Goal: Go to known website: Go to known website

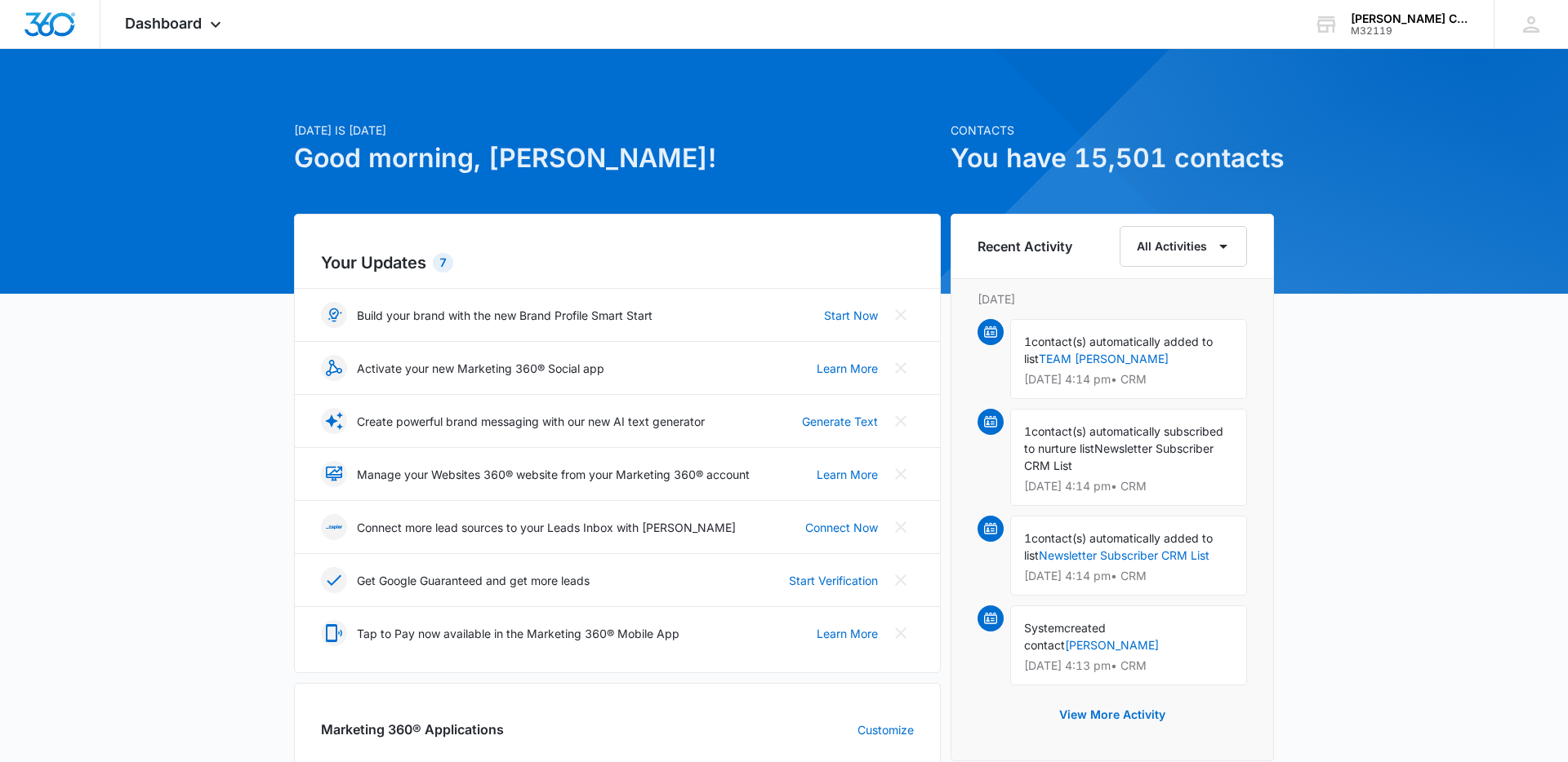
drag, startPoint x: 239, startPoint y: 99, endPoint x: 235, endPoint y: 90, distance: 9.8
click at [238, 96] on div "Today is Tuesday, October 14th Good morning, Jeremiah! Contacts You have 15,501…" at bounding box center [784, 760] width 1568 height 1382
click at [184, 23] on span "Dashboard" at bounding box center [163, 23] width 77 height 17
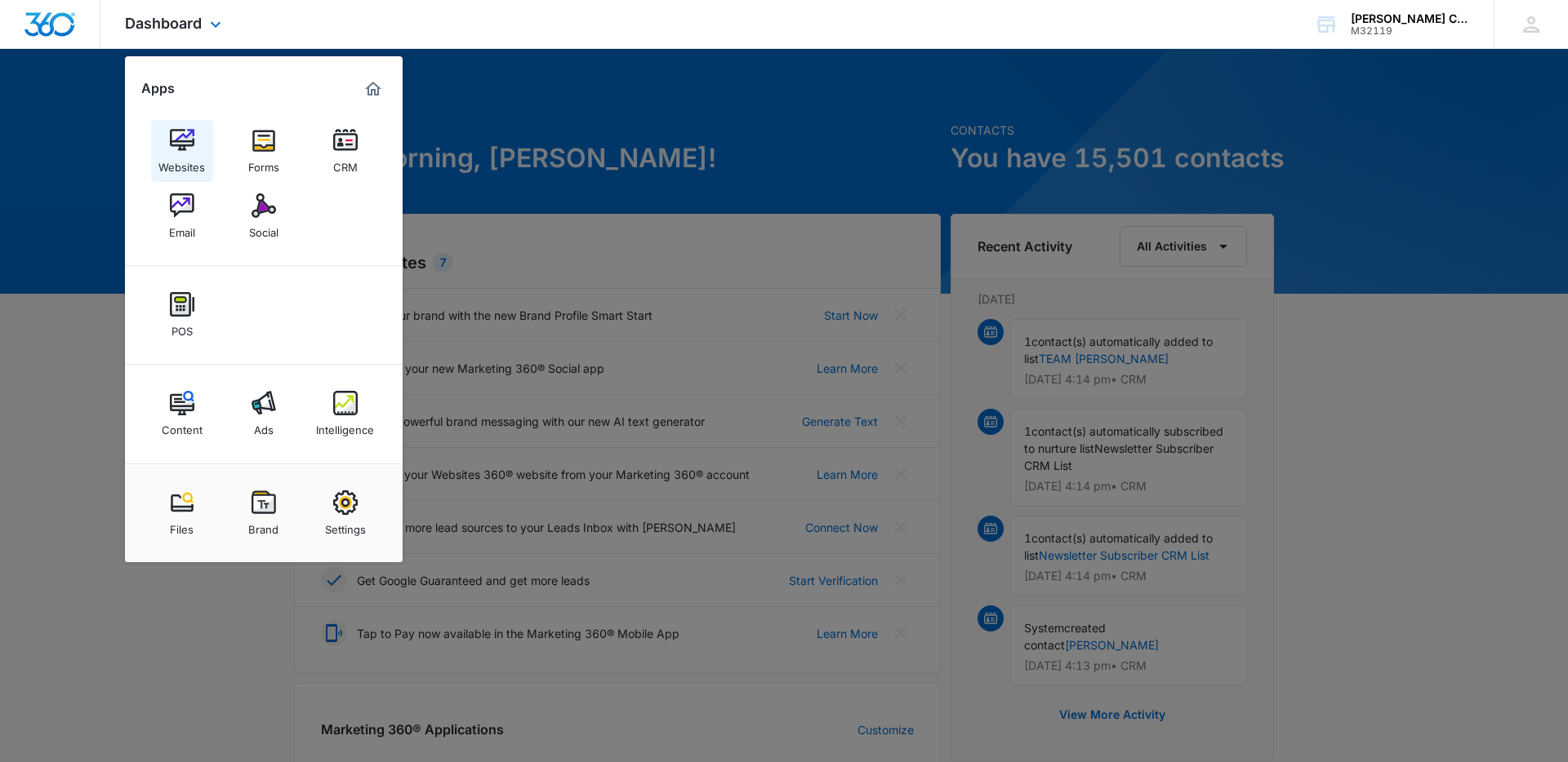
click at [173, 148] on img at bounding box center [182, 140] width 24 height 24
